Goal: Task Accomplishment & Management: Manage account settings

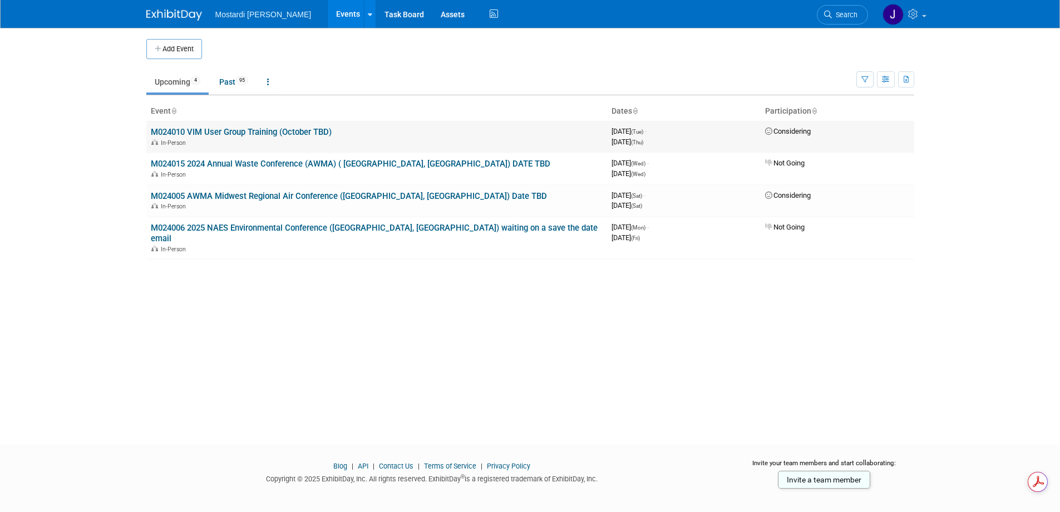
click at [164, 129] on link "M024010 VIM User Group Training (October TBD)" at bounding box center [241, 132] width 181 height 10
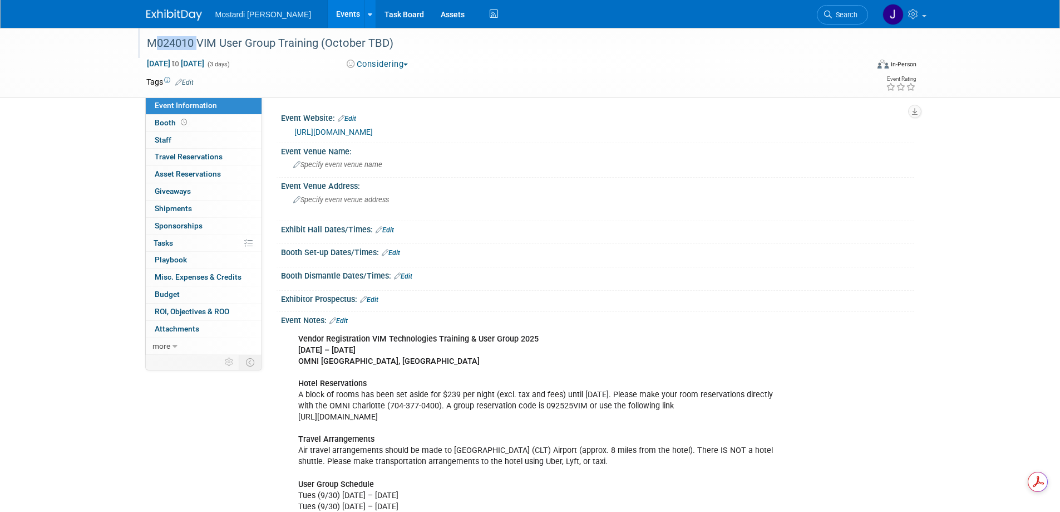
drag, startPoint x: 148, startPoint y: 43, endPoint x: 193, endPoint y: 42, distance: 45.7
click at [193, 42] on div "M024010 VIM User Group Training (October TBD)" at bounding box center [497, 43] width 709 height 20
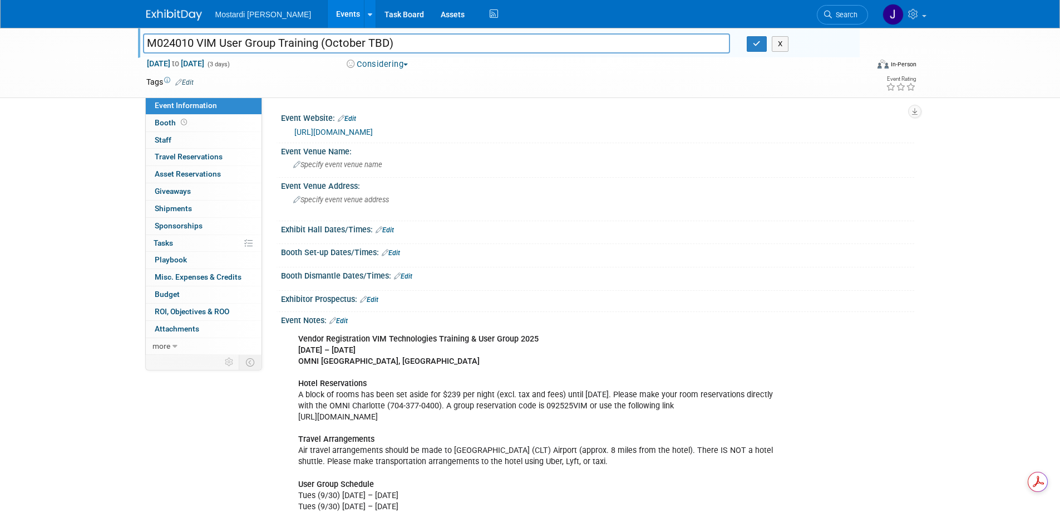
drag, startPoint x: 193, startPoint y: 42, endPoint x: 147, endPoint y: 46, distance: 46.4
click at [147, 46] on input "M024010 VIM User Group Training (October TBD)" at bounding box center [437, 42] width 588 height 19
click at [778, 47] on button "X" at bounding box center [780, 44] width 17 height 16
